Goal: Task Accomplishment & Management: Use online tool/utility

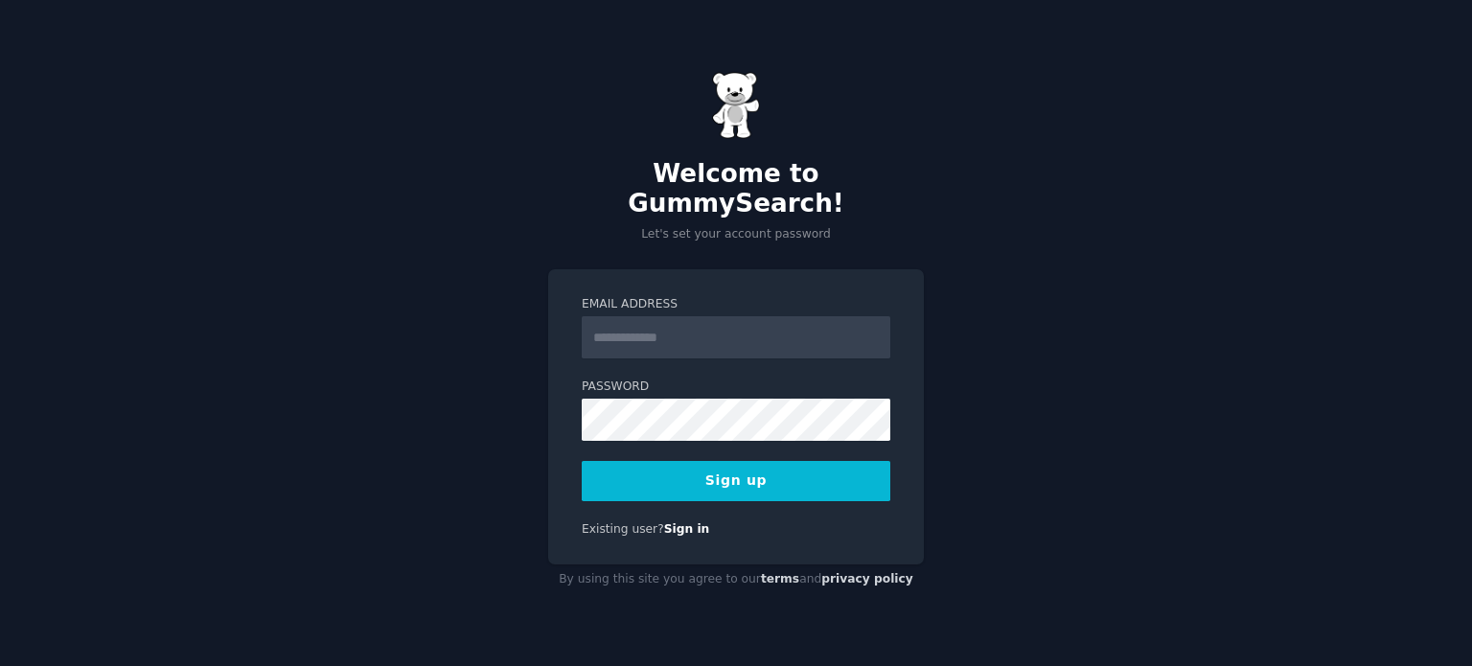
click at [632, 323] on input "Email Address" at bounding box center [736, 337] width 309 height 42
type input "**********"
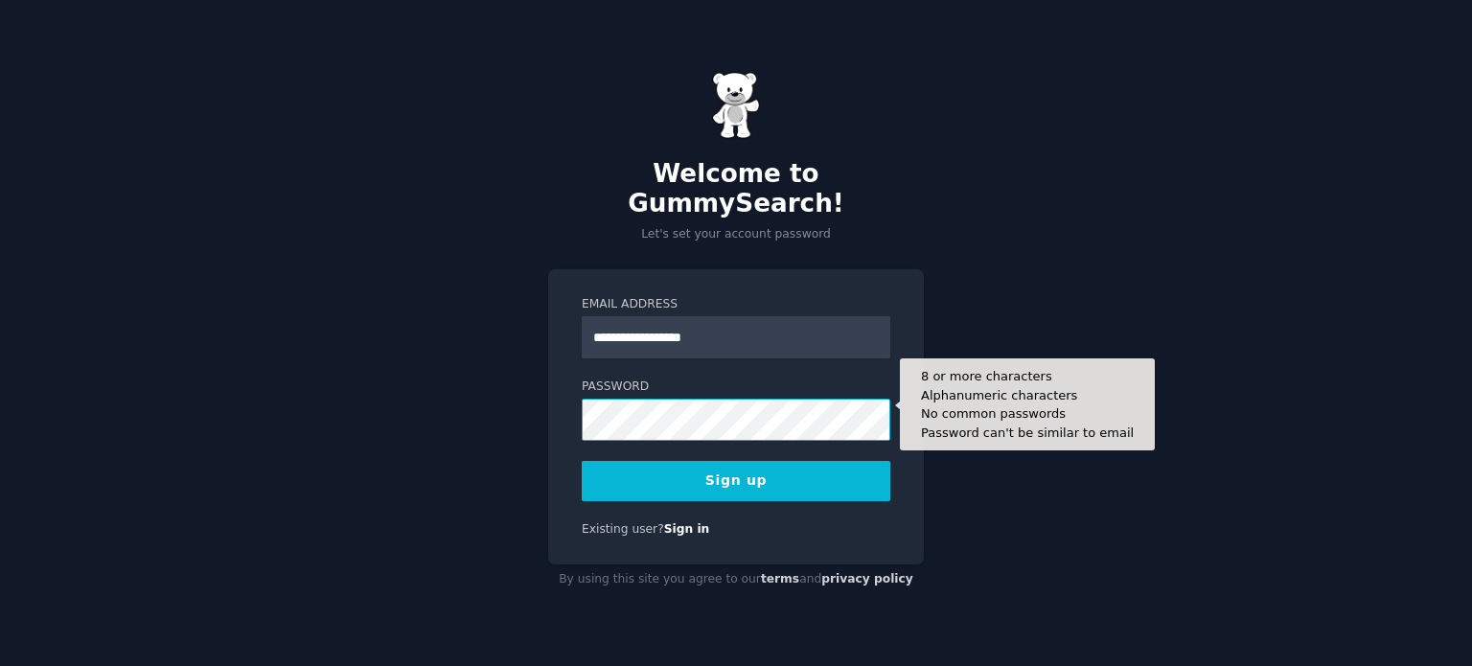
click at [582, 461] on button "Sign up" at bounding box center [736, 481] width 309 height 40
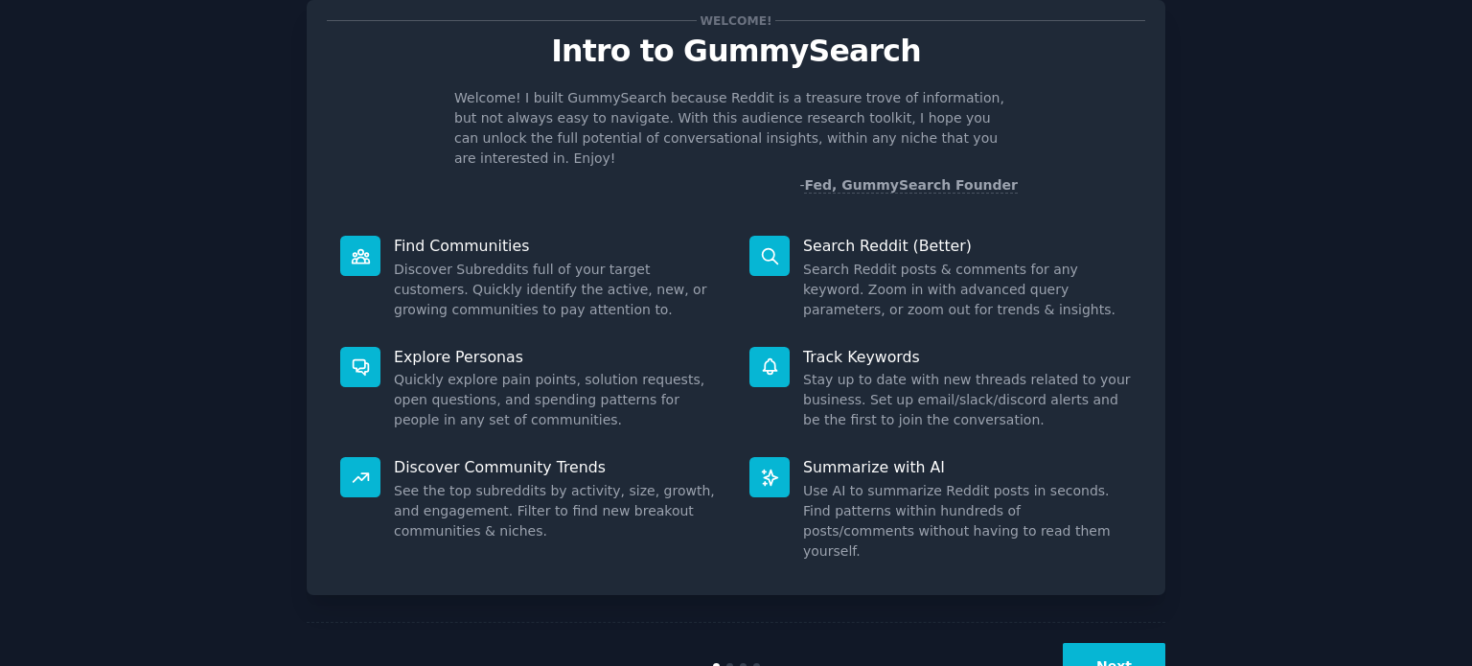
scroll to position [83, 0]
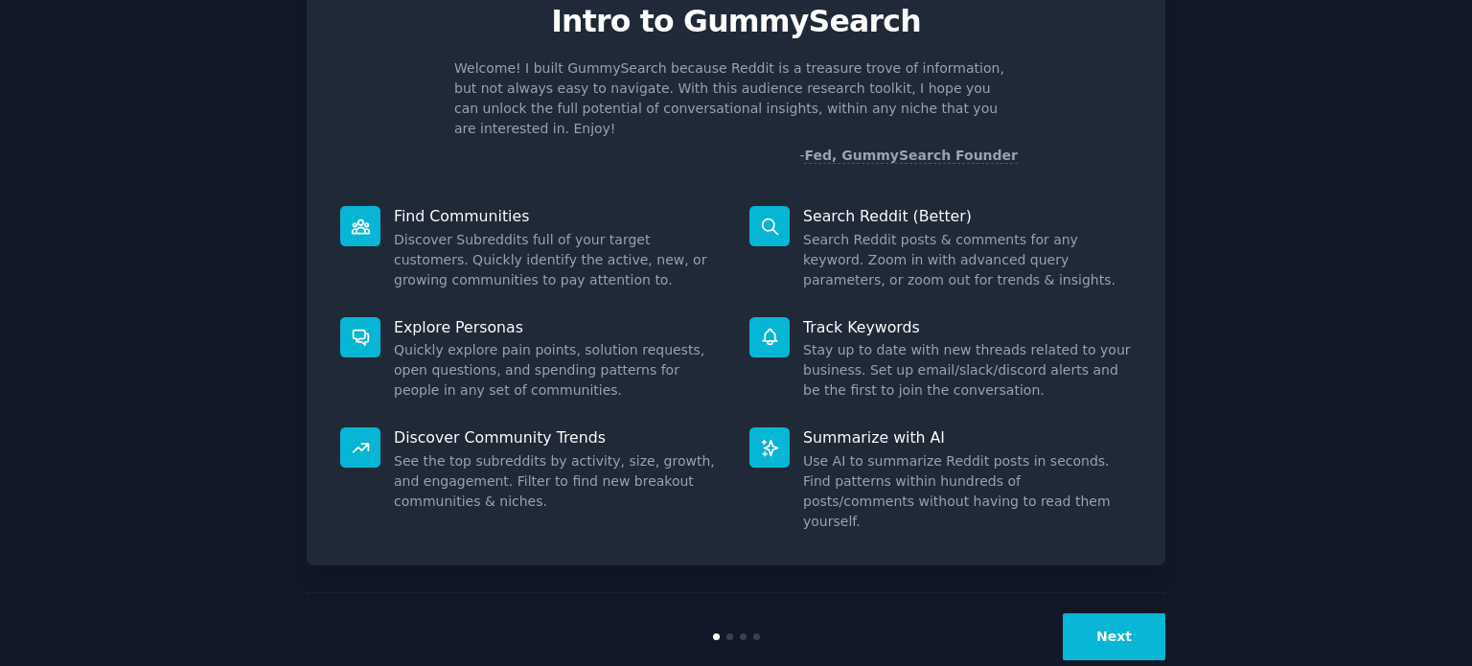
click at [446, 206] on p "Find Communities" at bounding box center [558, 216] width 329 height 20
click at [461, 206] on p "Find Communities" at bounding box center [558, 216] width 329 height 20
click at [1146, 613] on button "Next" at bounding box center [1114, 636] width 103 height 47
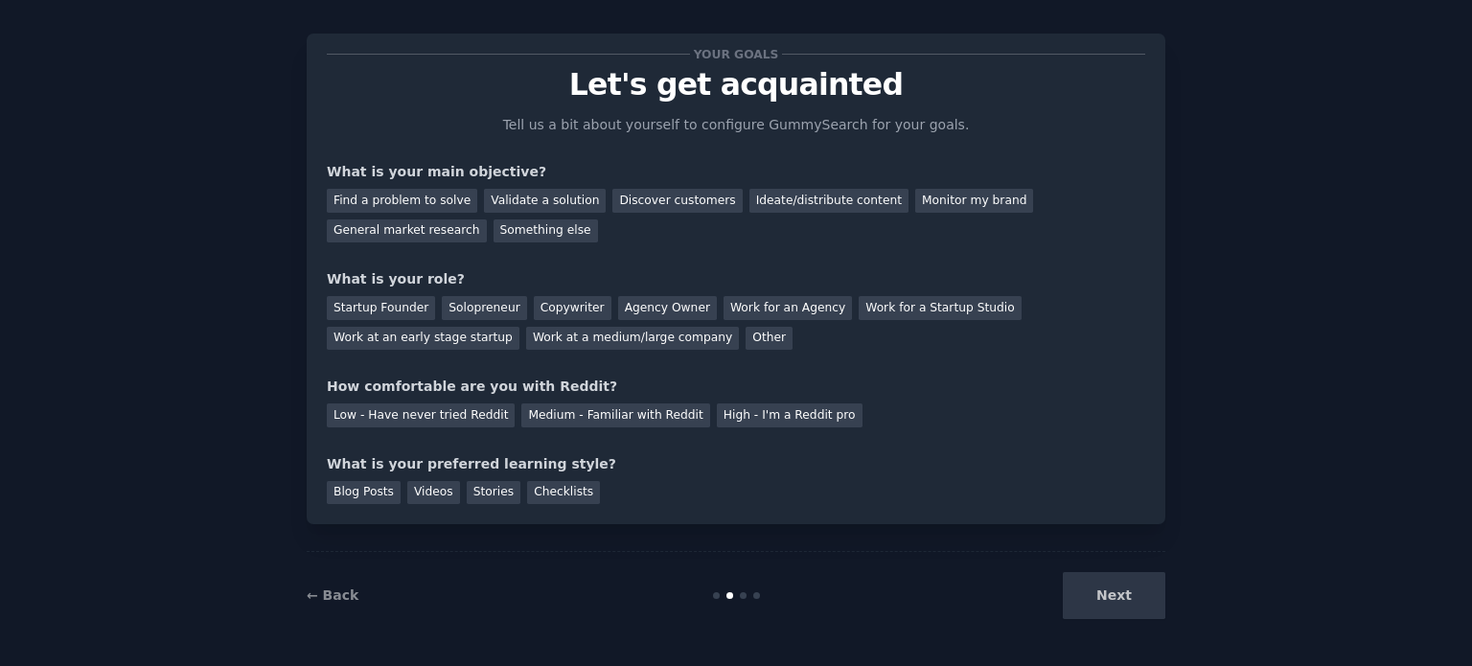
scroll to position [19, 0]
click at [408, 199] on div "Find a problem to solve" at bounding box center [402, 202] width 150 height 24
click at [1106, 582] on div "Next" at bounding box center [1022, 596] width 287 height 47
click at [1116, 601] on div "Next" at bounding box center [1022, 596] width 287 height 47
click at [535, 493] on div "Checklists" at bounding box center [563, 494] width 73 height 24
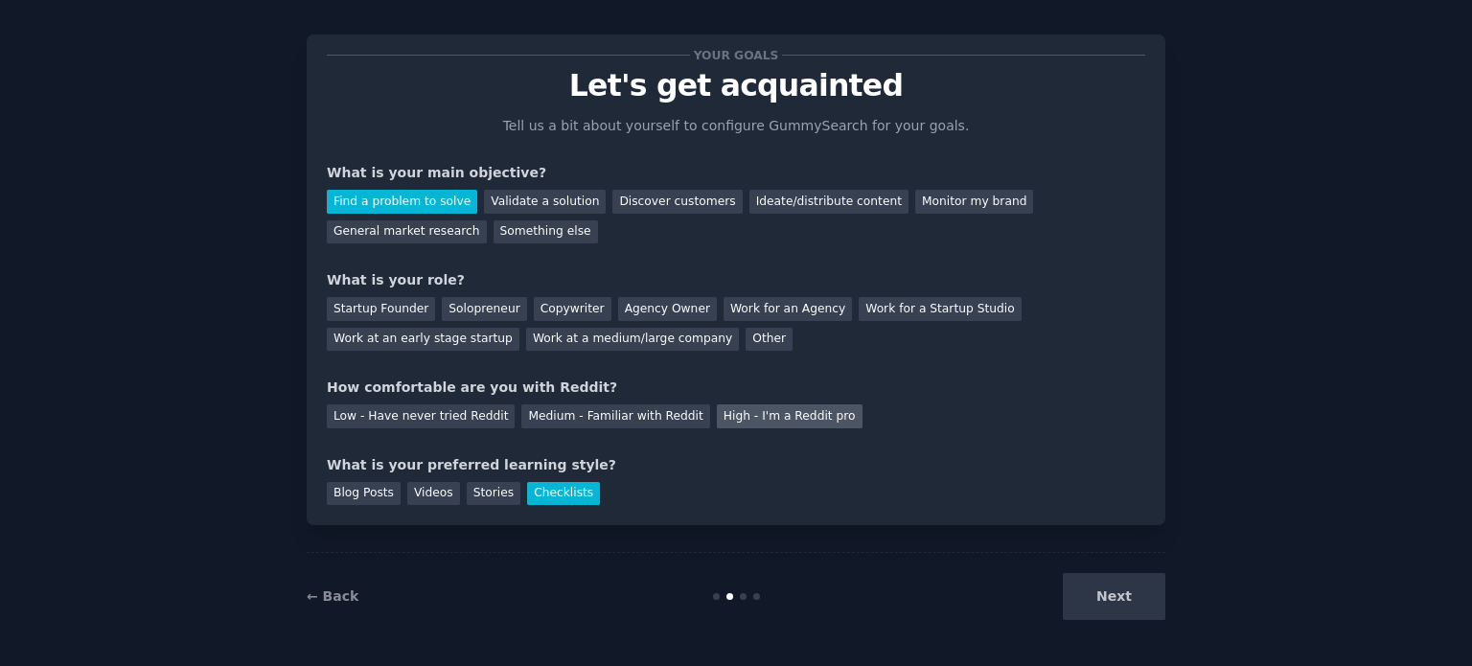
click at [766, 417] on div "High - I'm a Reddit pro" at bounding box center [790, 416] width 146 height 24
click at [759, 308] on div "Work for an Agency" at bounding box center [788, 309] width 128 height 24
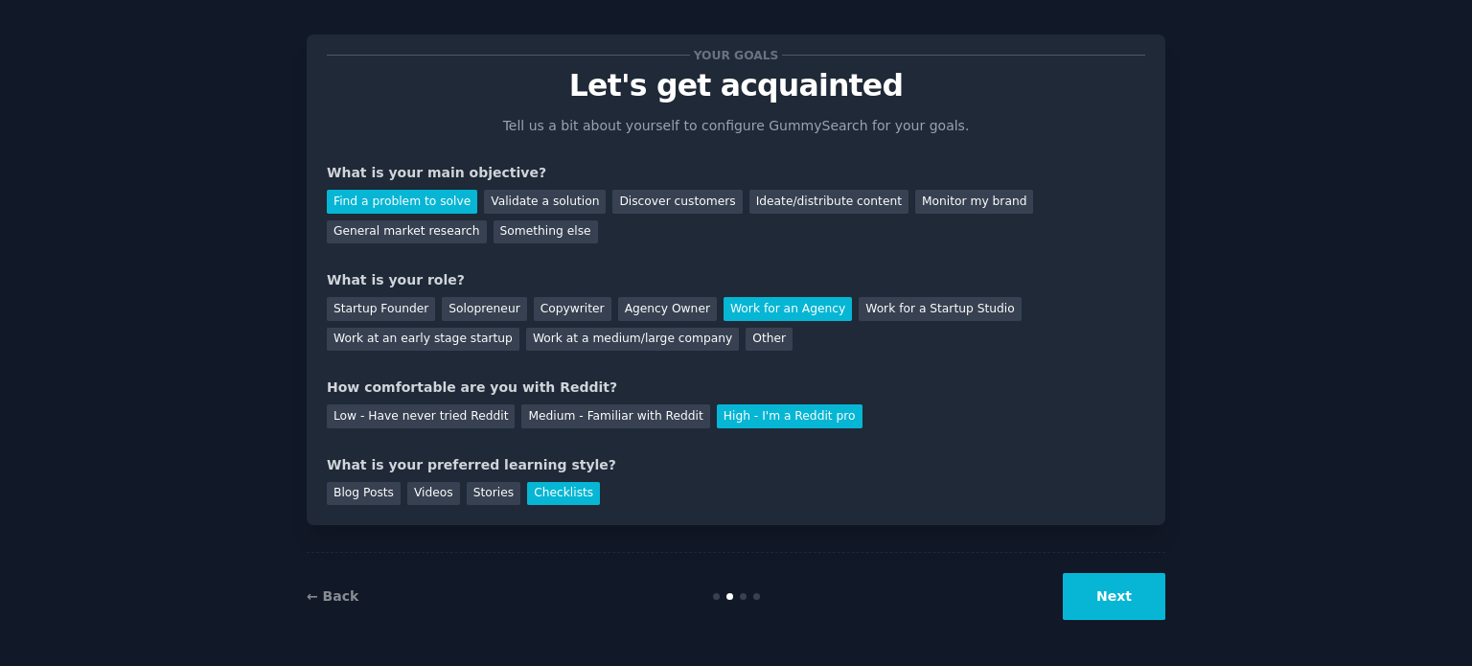
click at [404, 201] on div "Find a problem to solve" at bounding box center [402, 202] width 150 height 24
click at [412, 200] on div "Find a problem to solve" at bounding box center [402, 202] width 150 height 24
click at [392, 417] on div "Low - Have never tried Reddit" at bounding box center [421, 416] width 188 height 24
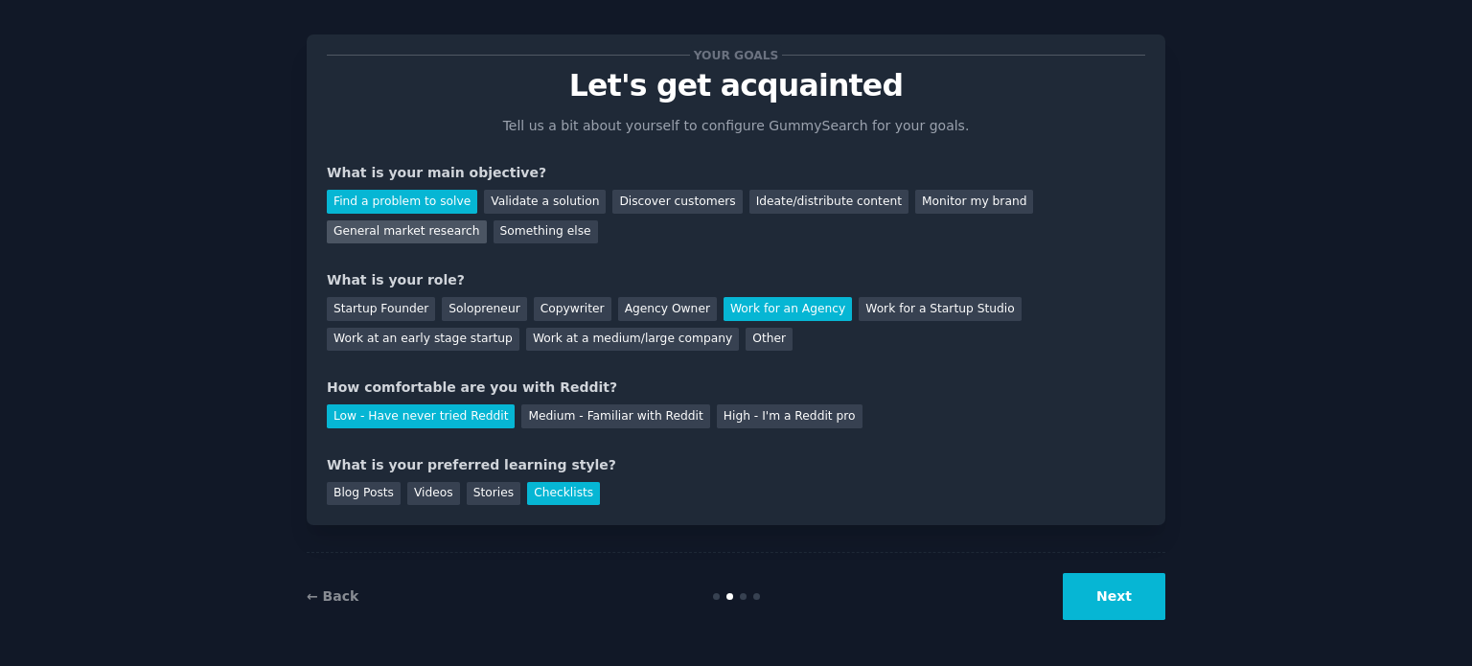
click at [487, 220] on div "General market research" at bounding box center [407, 232] width 160 height 24
click at [1108, 597] on button "Next" at bounding box center [1114, 596] width 103 height 47
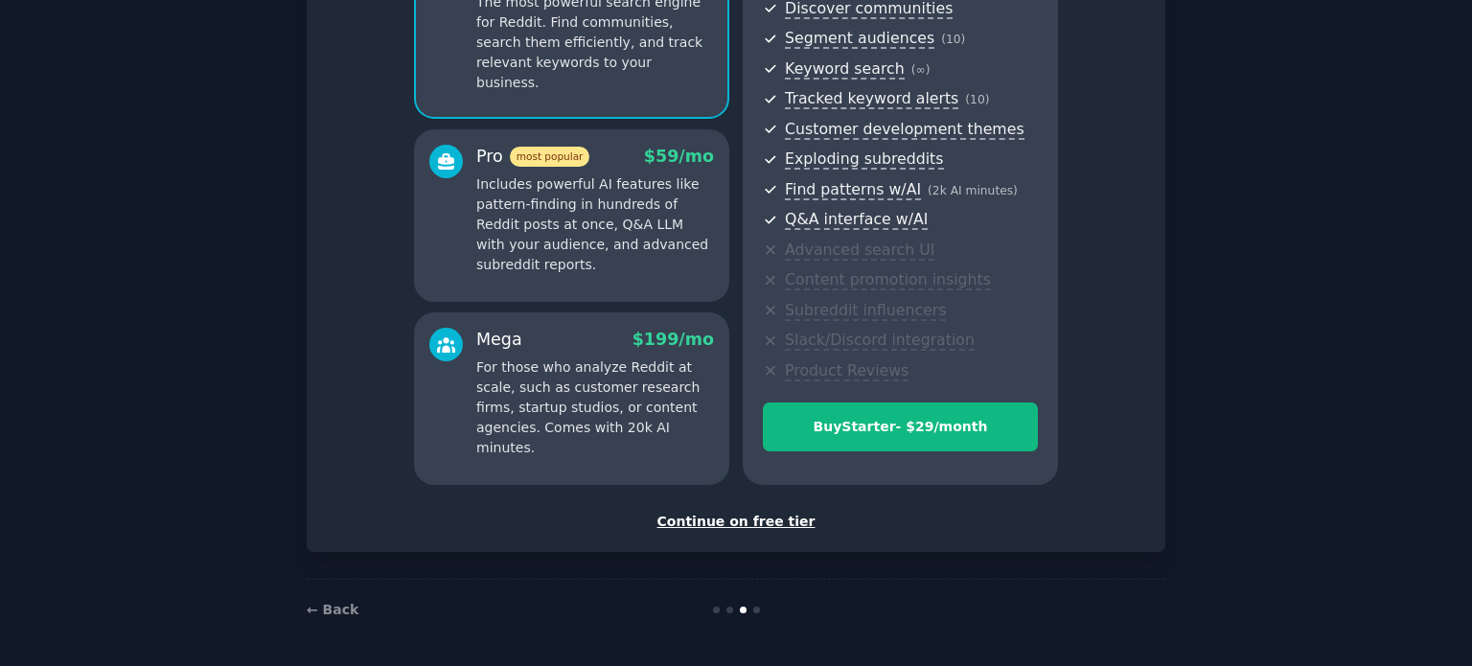
click at [772, 523] on div "Continue on free tier" at bounding box center [736, 522] width 819 height 20
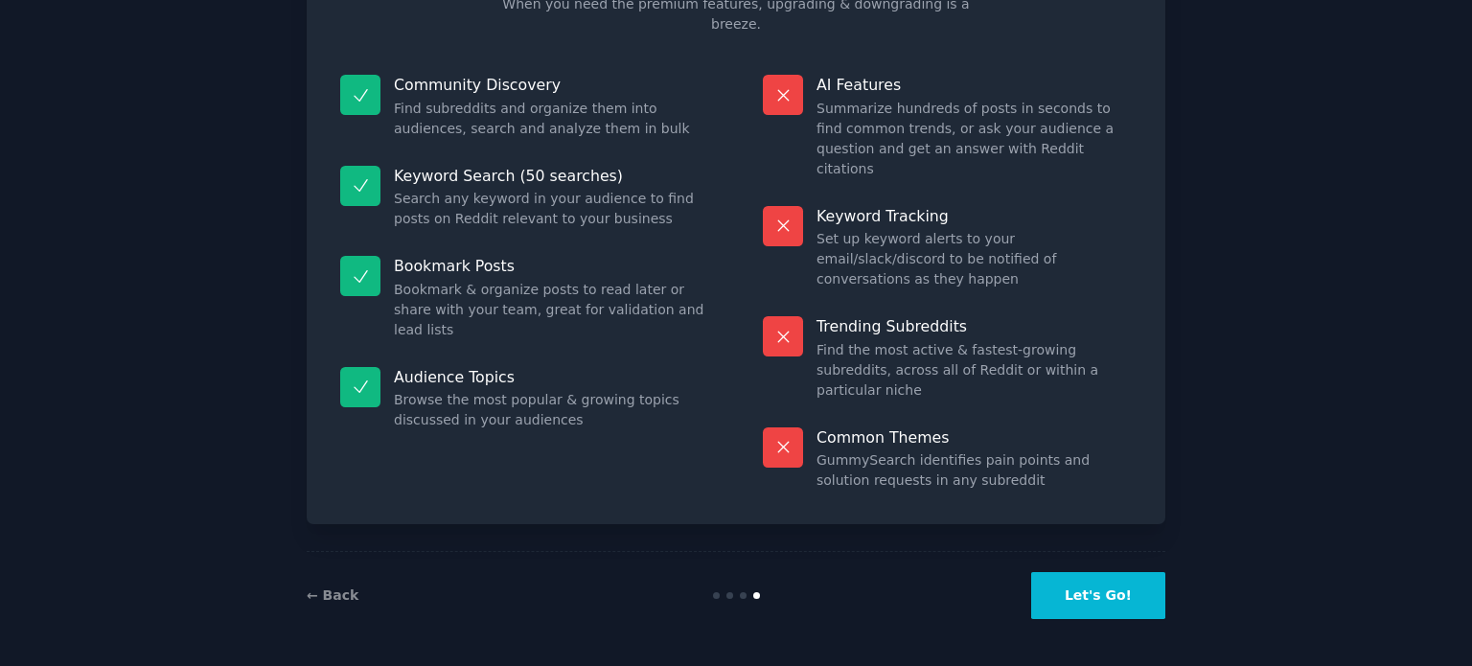
scroll to position [80, 0]
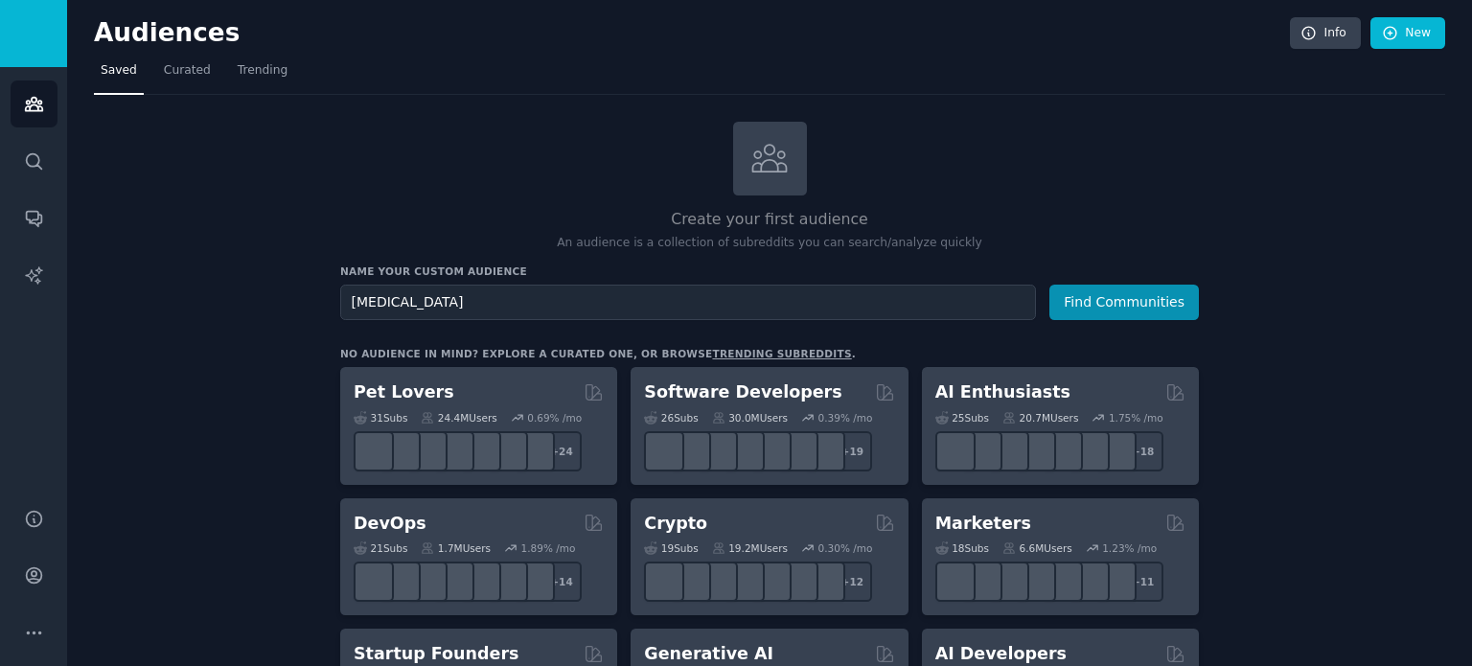
type input "lasik"
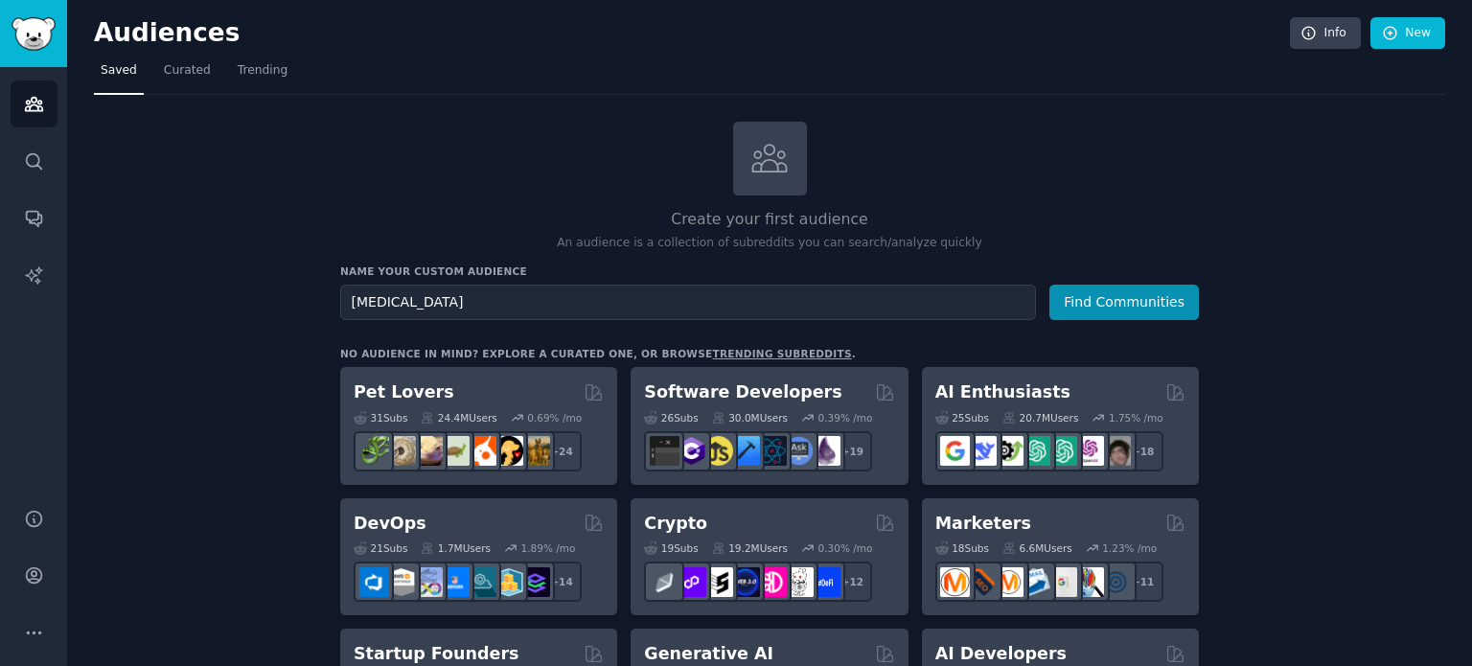
click at [1050, 285] on button "Find Communities" at bounding box center [1125, 302] width 150 height 35
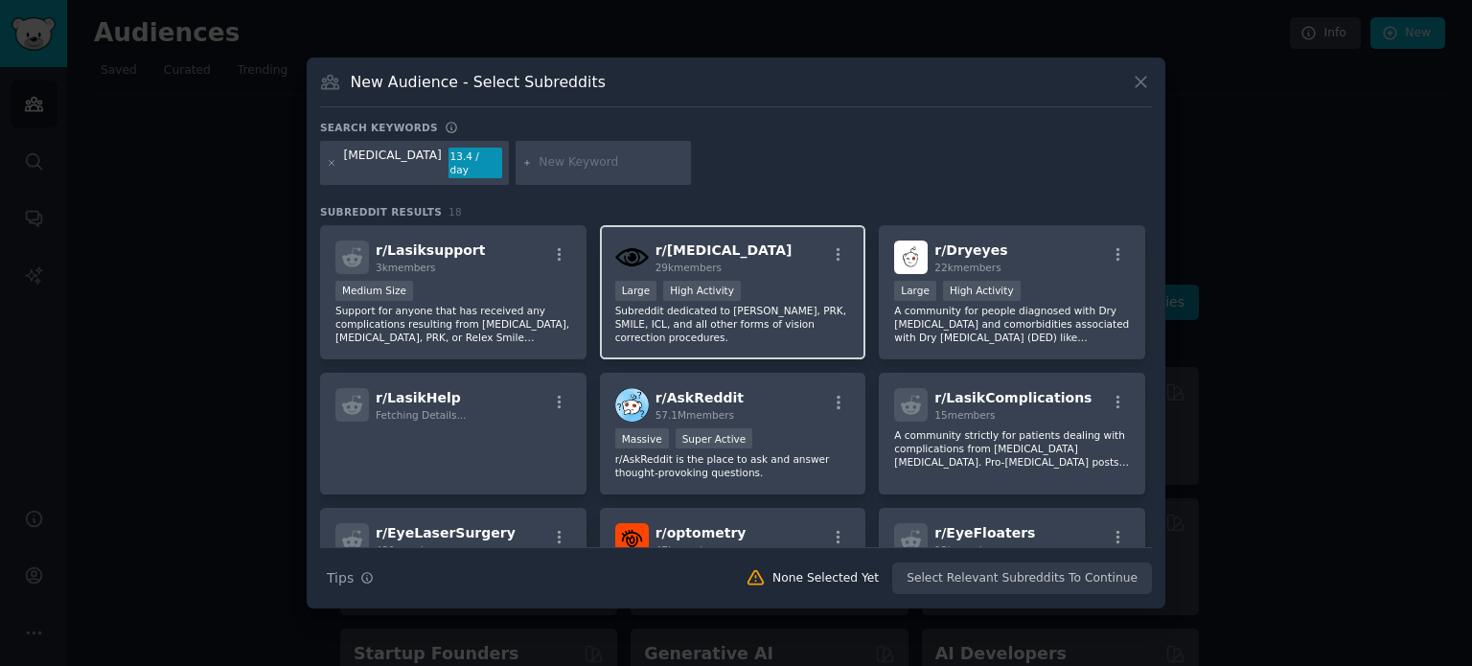
click at [816, 271] on div "r/ lasik 29k members Large High Activity Subreddit dedicated to LASIK, PRK, SMI…" at bounding box center [733, 292] width 266 height 135
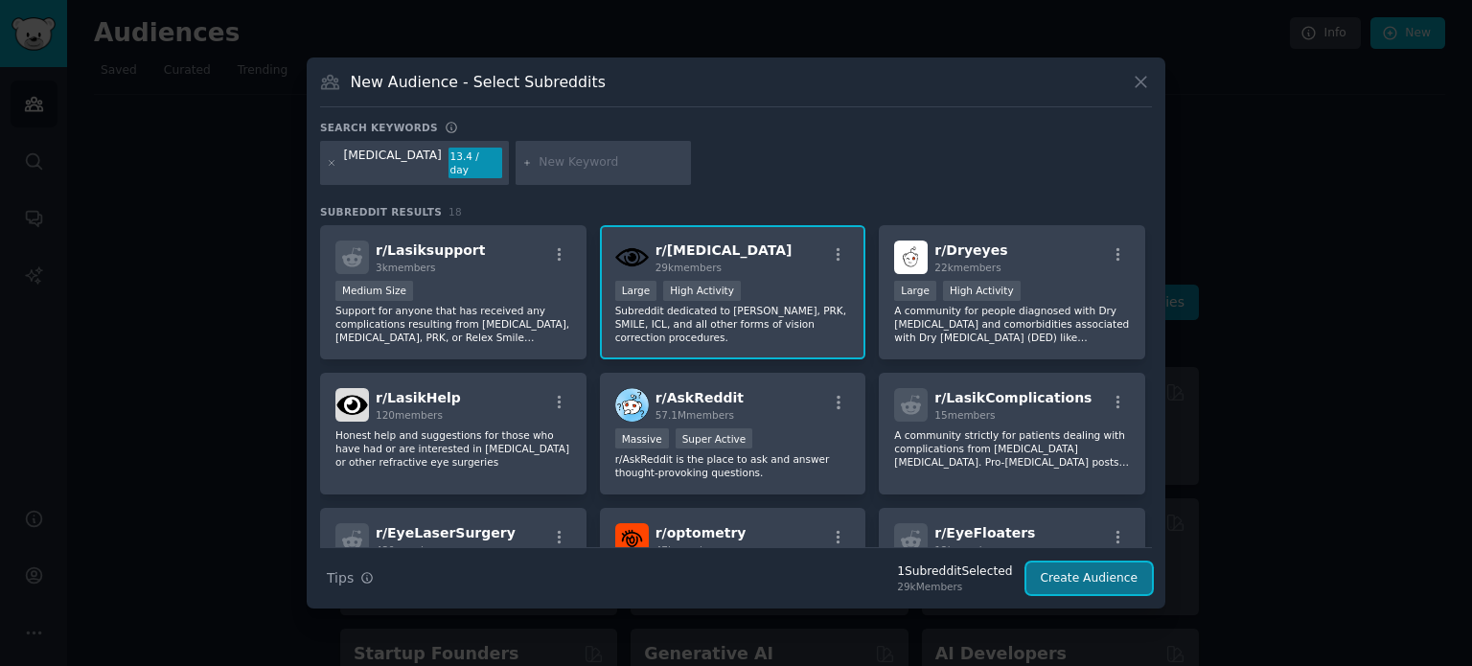
click at [1076, 578] on button "Create Audience" at bounding box center [1090, 579] width 127 height 33
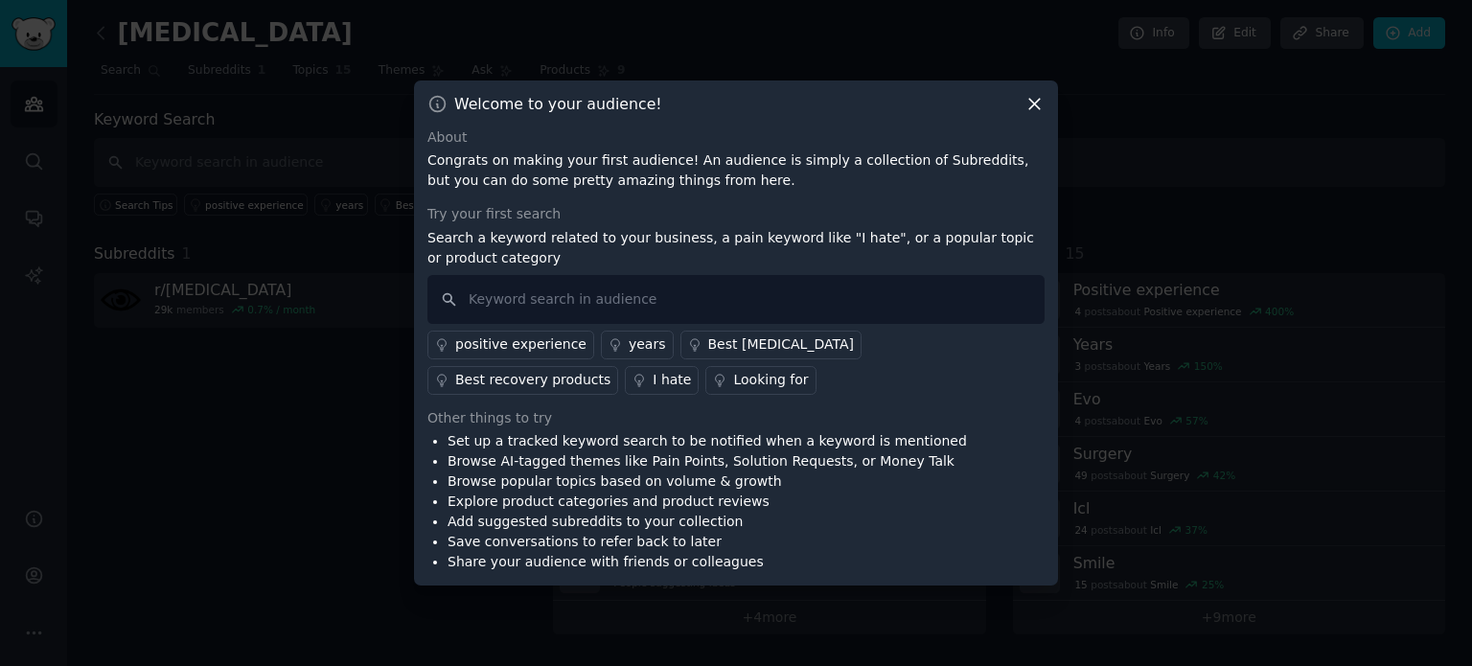
click at [1037, 106] on icon at bounding box center [1034, 104] width 11 height 11
